Goal: Transaction & Acquisition: Purchase product/service

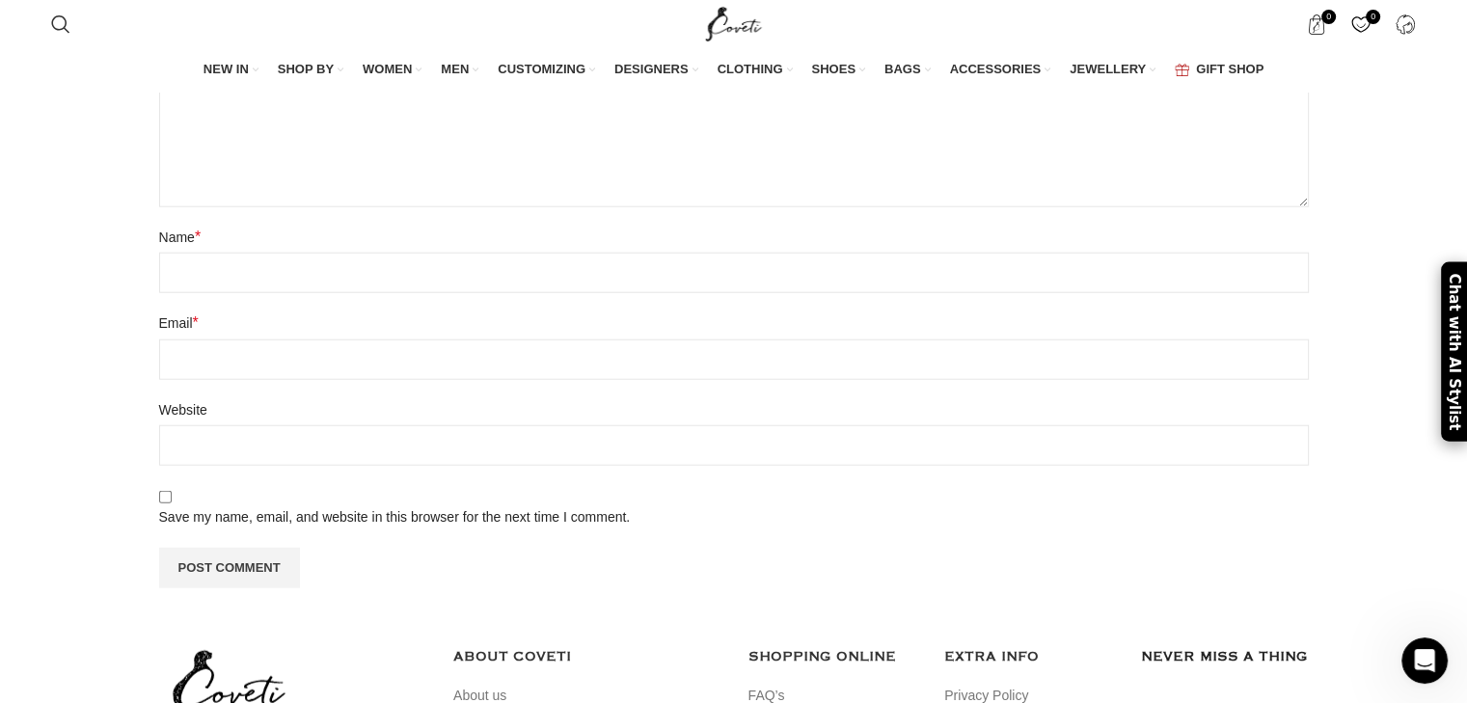
scroll to position [4792, 0]
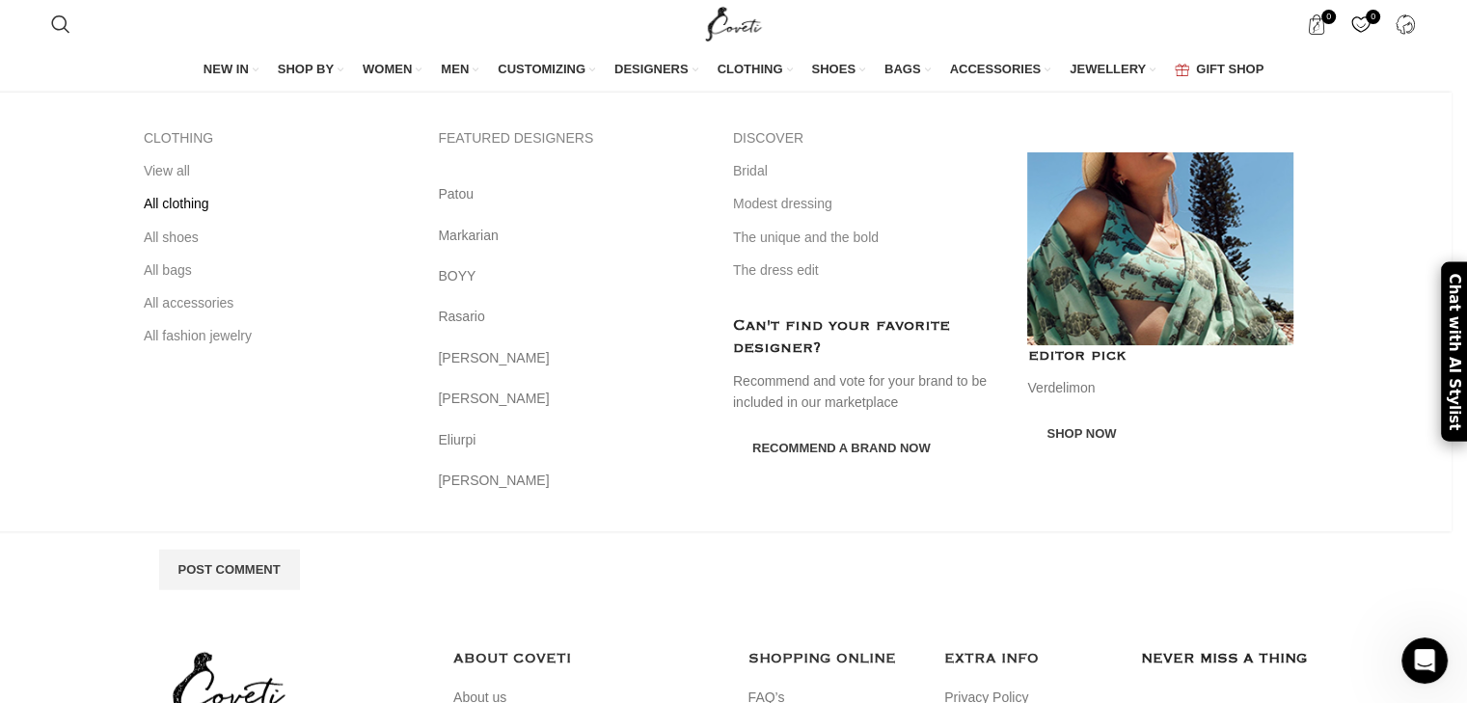
click at [204, 196] on link "All clothing" at bounding box center [277, 203] width 266 height 33
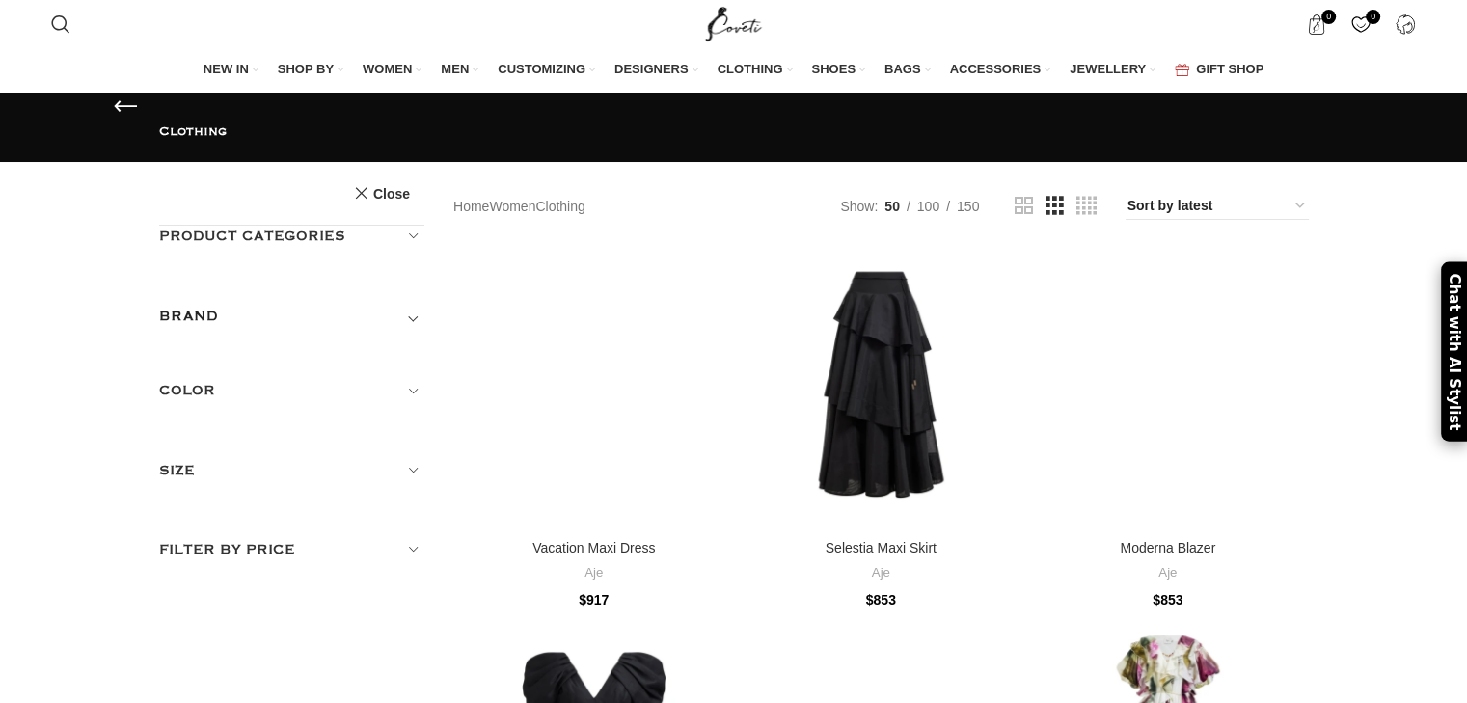
scroll to position [41, 0]
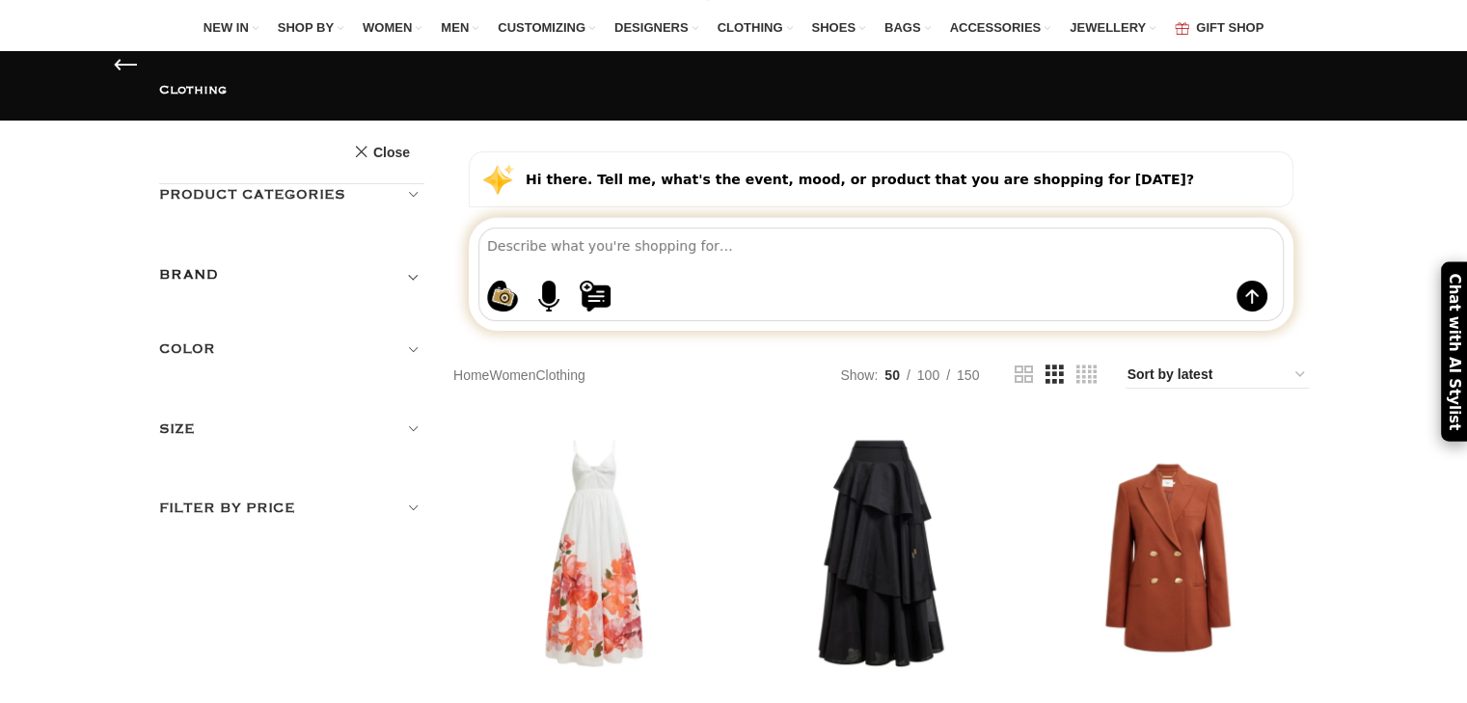
click at [413, 184] on h5 "Product categories" at bounding box center [292, 194] width 266 height 21
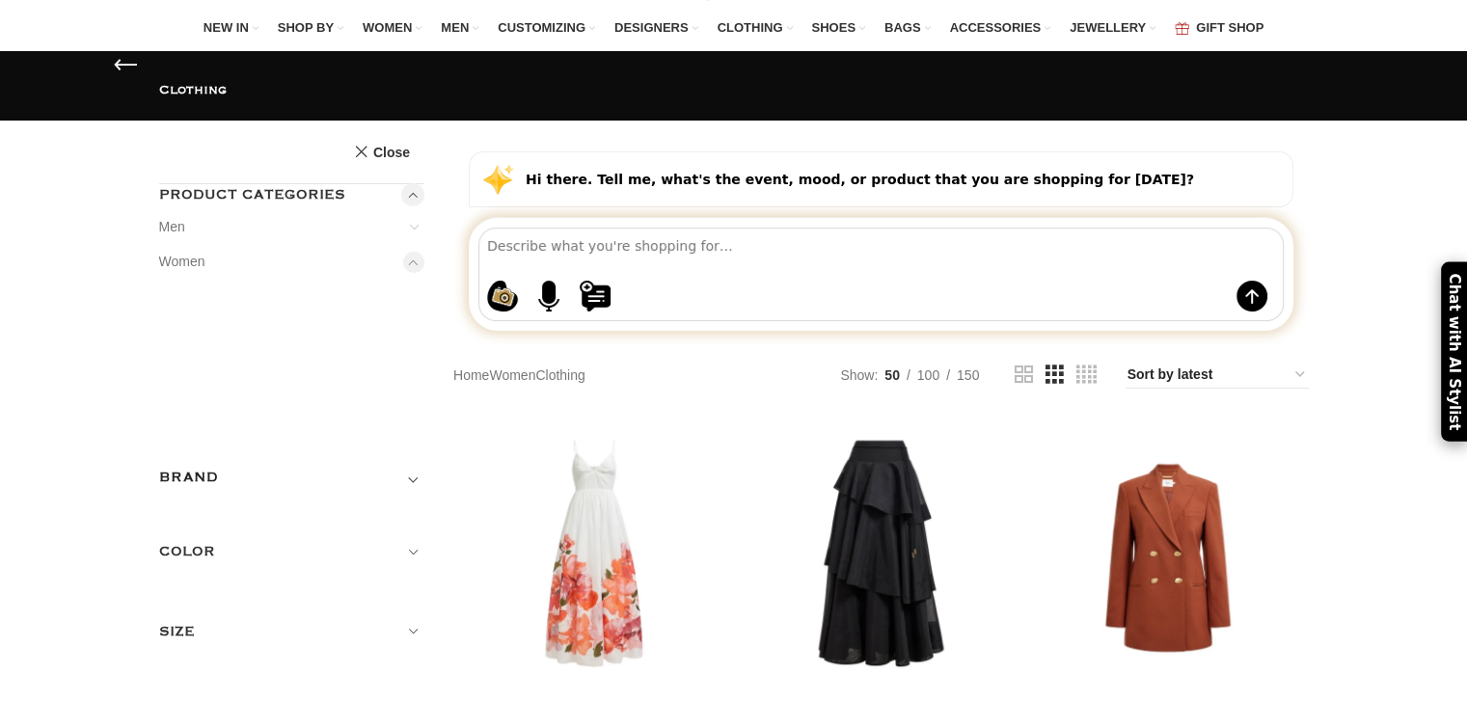
click at [413, 184] on h5 "Product categories" at bounding box center [292, 194] width 266 height 21
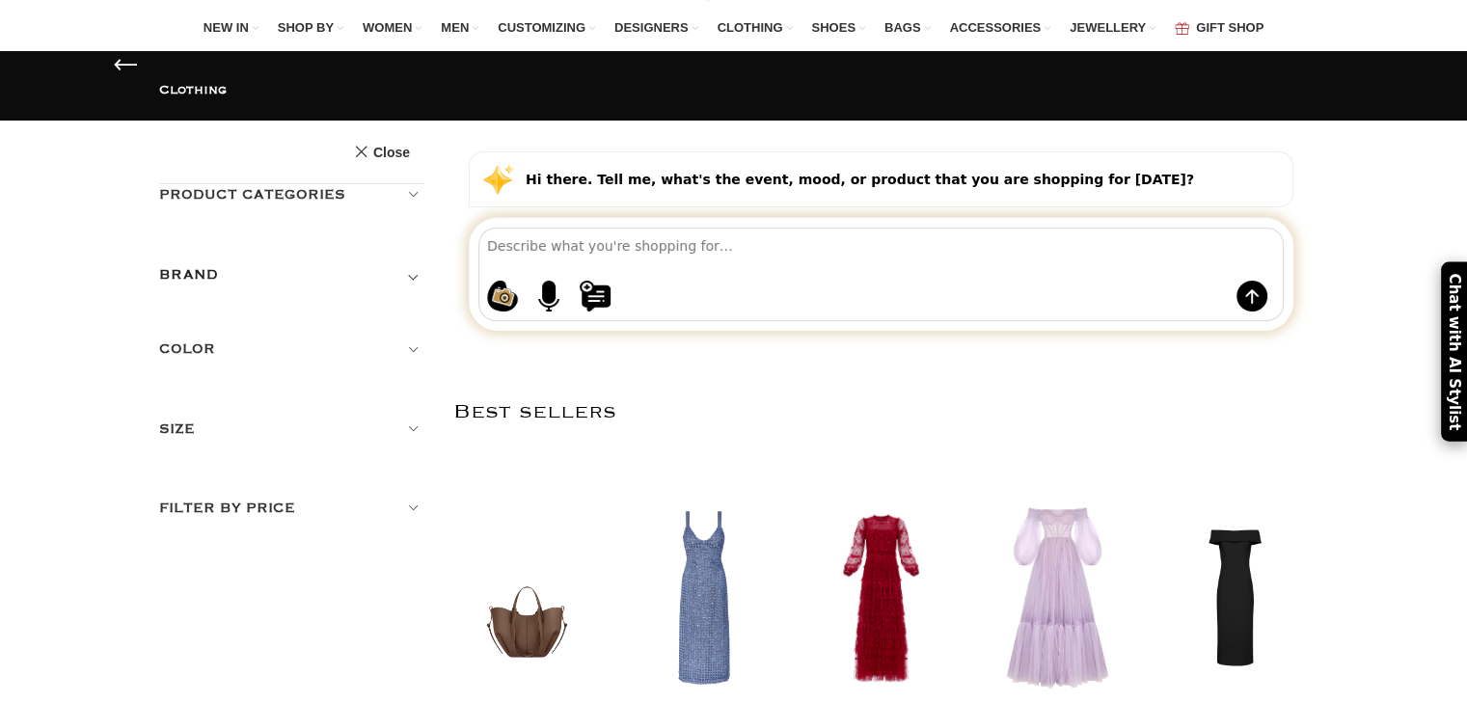
scroll to position [42, 0]
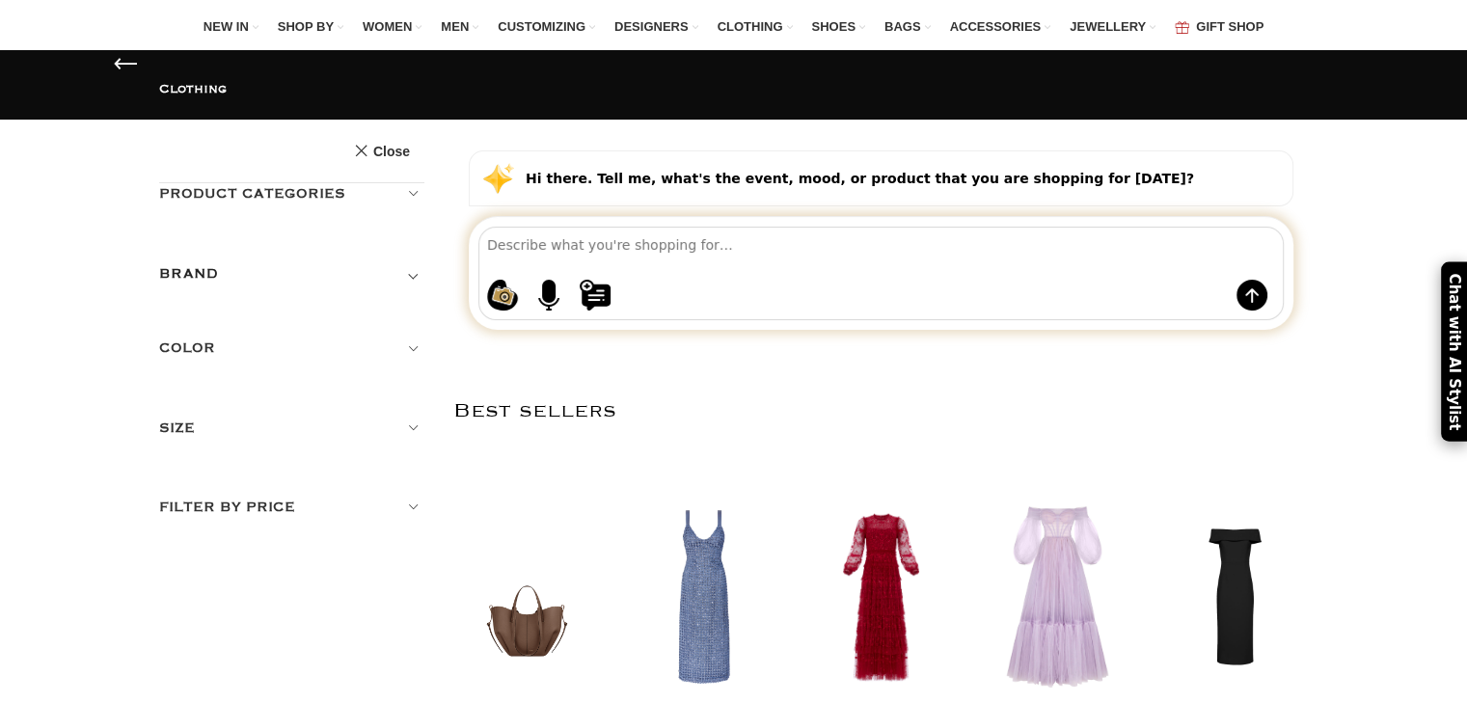
click at [413, 183] on h5 "Product categories" at bounding box center [292, 193] width 266 height 21
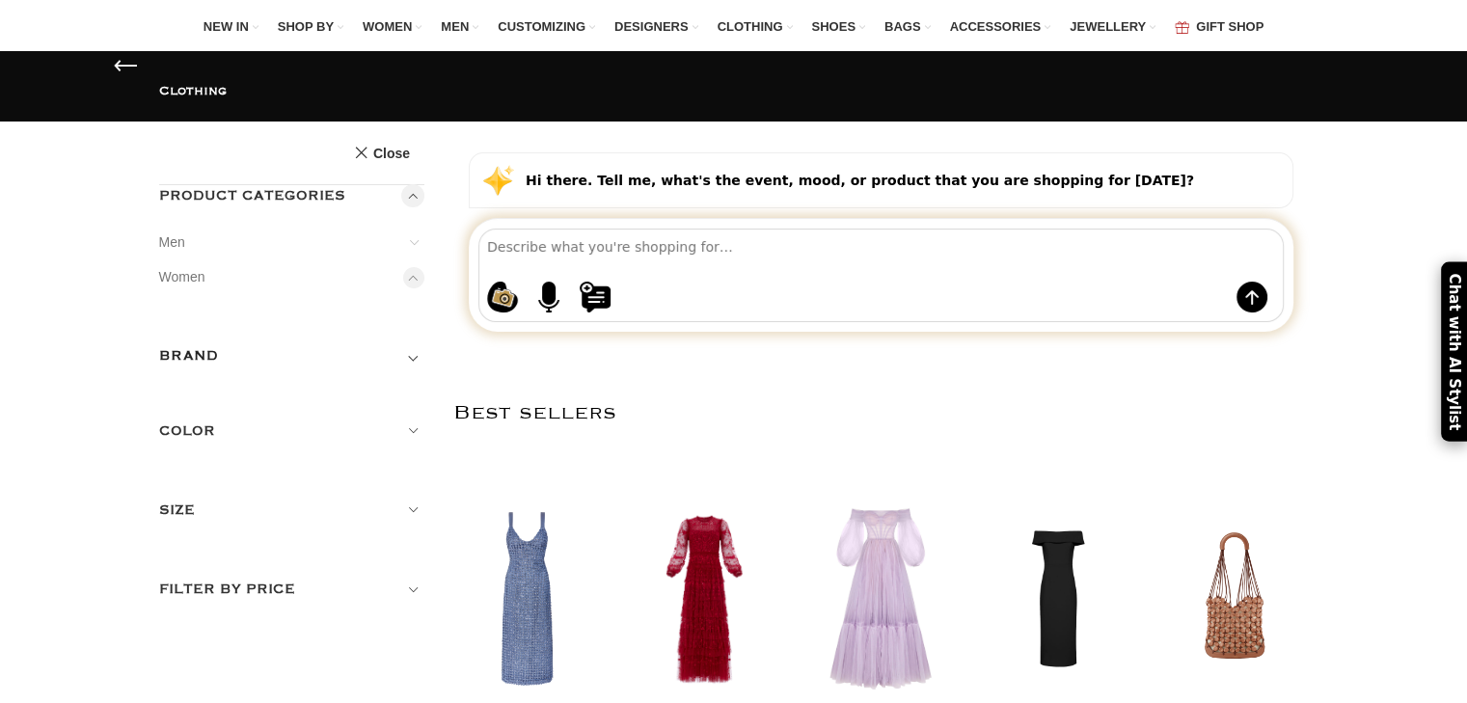
click at [0, 0] on link "Dresses" at bounding box center [0, 0] width 0 height 0
